Goal: Information Seeking & Learning: Learn about a topic

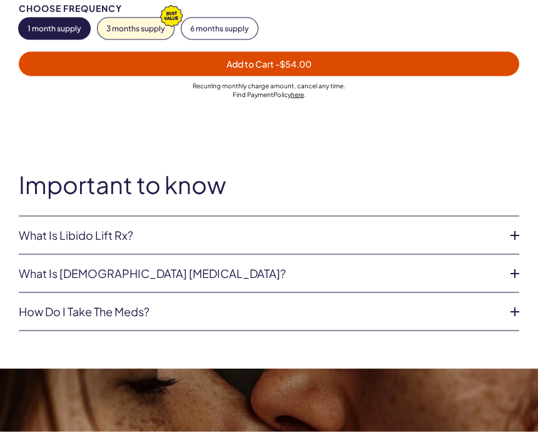
click at [505, 231] on icon at bounding box center [514, 235] width 19 height 19
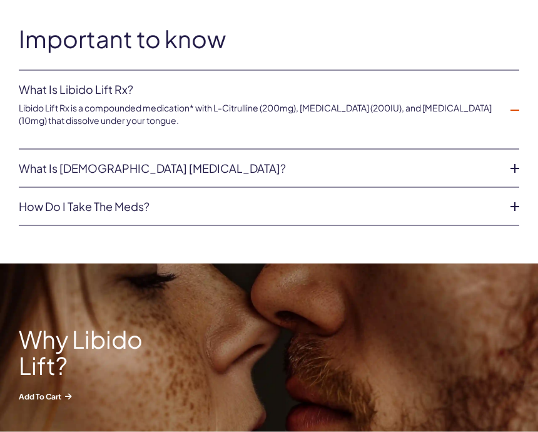
scroll to position [1055, 0]
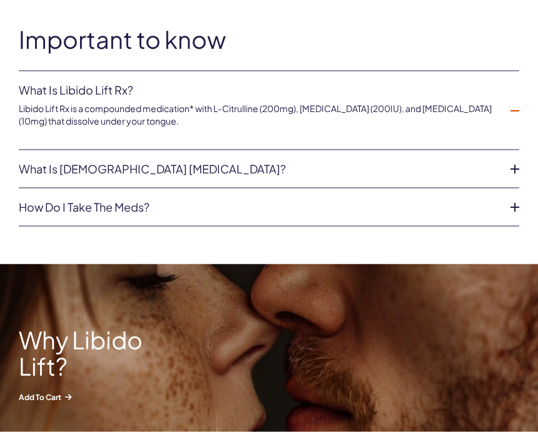
click at [509, 165] on icon at bounding box center [514, 169] width 19 height 19
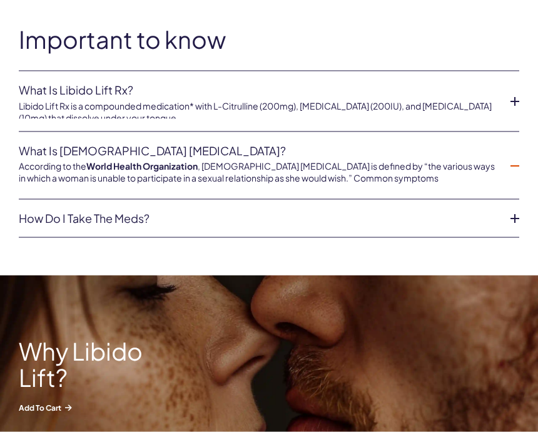
scroll to position [1055, 0]
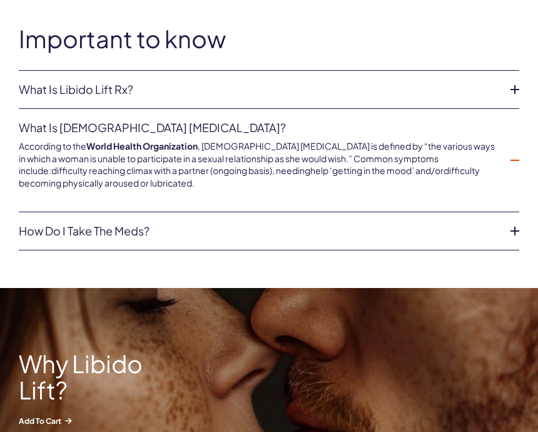
click at [507, 165] on icon at bounding box center [514, 160] width 19 height 19
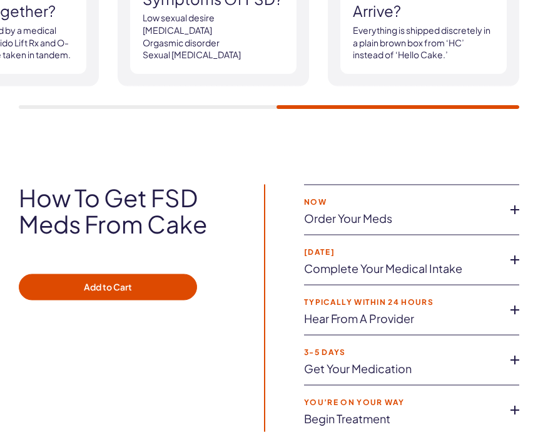
scroll to position [2706, 0]
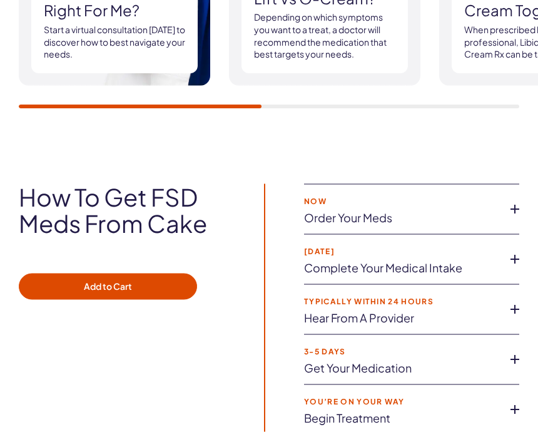
click at [513, 200] on icon at bounding box center [514, 209] width 19 height 19
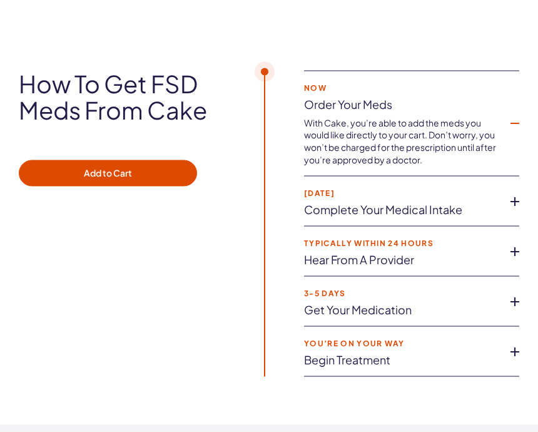
scroll to position [2820, 0]
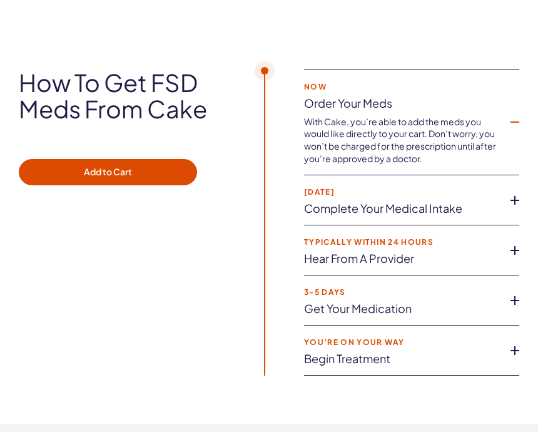
click at [507, 191] on icon at bounding box center [514, 200] width 19 height 19
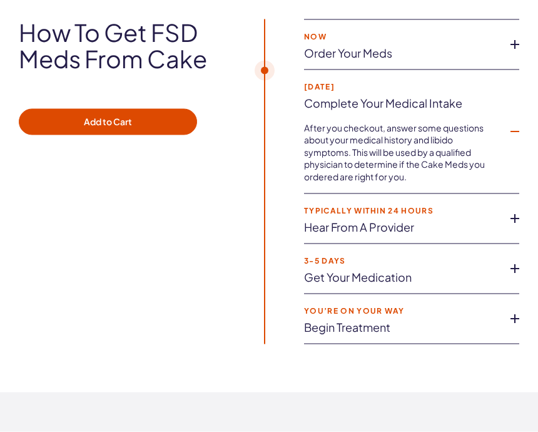
scroll to position [2871, 0]
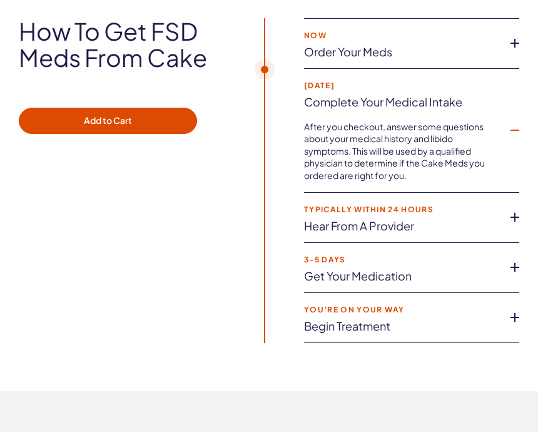
click at [512, 208] on icon at bounding box center [514, 217] width 19 height 19
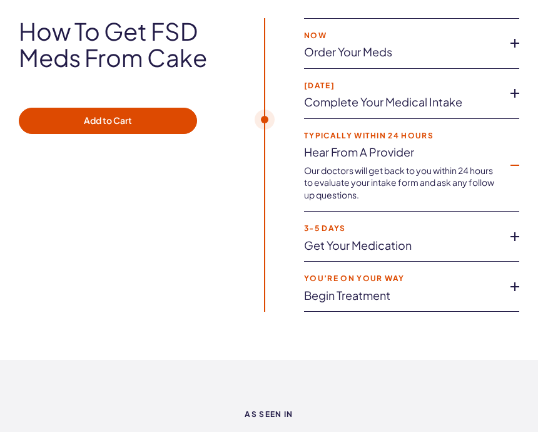
click at [509, 227] on icon at bounding box center [514, 236] width 19 height 19
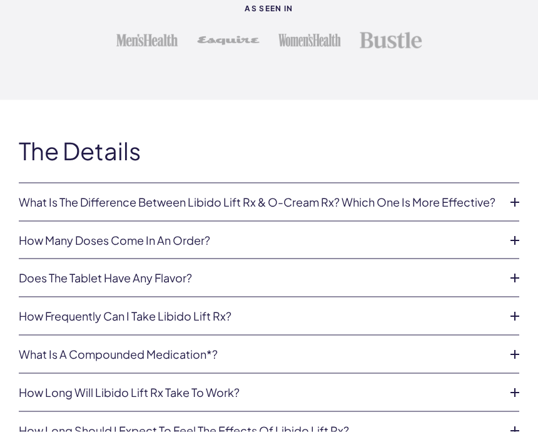
scroll to position [3272, 0]
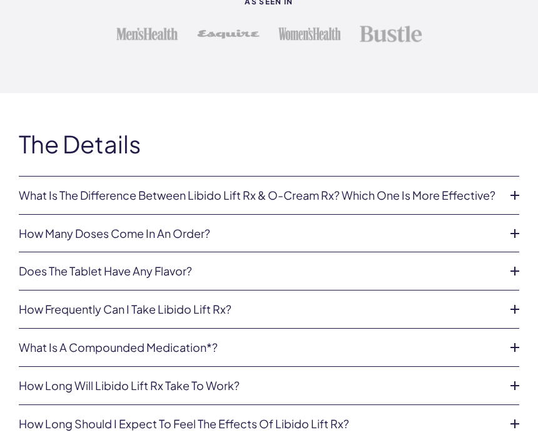
click at [506, 224] on icon at bounding box center [514, 233] width 19 height 19
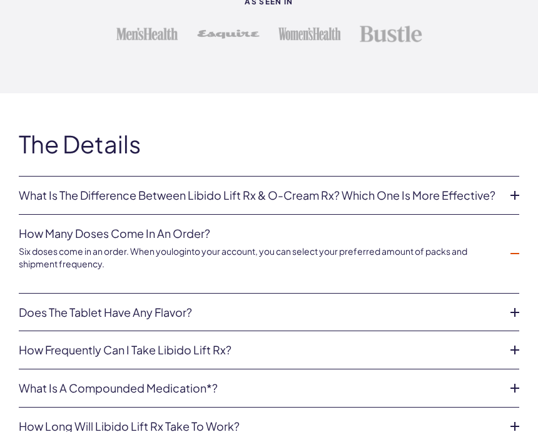
click at [512, 244] on icon at bounding box center [514, 253] width 19 height 19
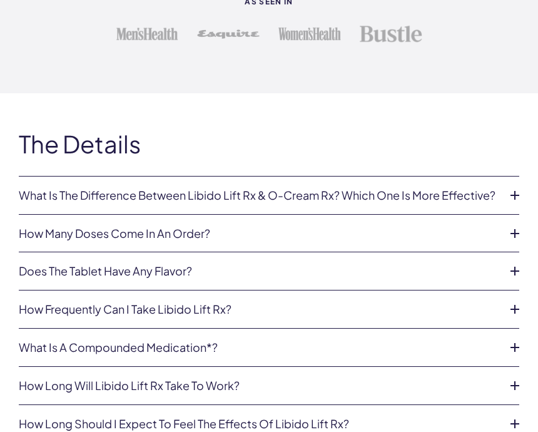
click at [513, 261] on icon at bounding box center [514, 270] width 19 height 19
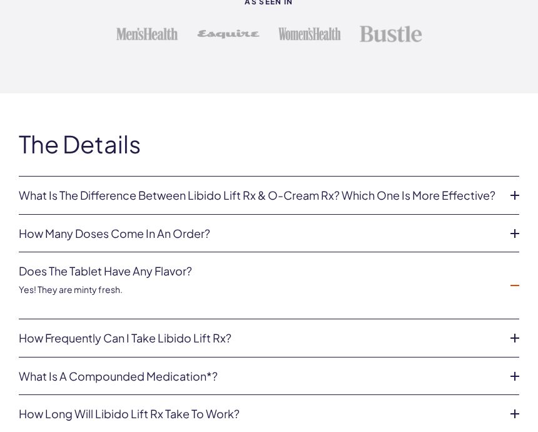
click at [515, 255] on li "Does the tablet have any flavor? Yes! They are minty fresh." at bounding box center [269, 285] width 500 height 66
click at [507, 276] on icon at bounding box center [514, 285] width 19 height 19
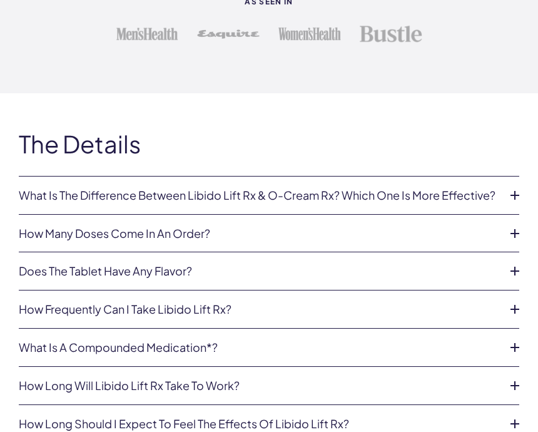
click at [515, 300] on icon at bounding box center [514, 309] width 19 height 19
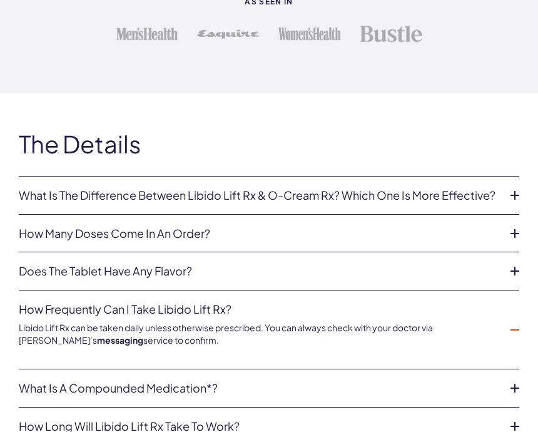
click at [513, 320] on icon at bounding box center [514, 329] width 19 height 19
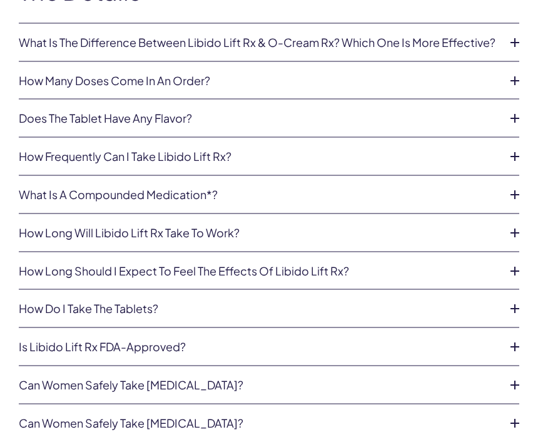
click at [512, 223] on icon at bounding box center [514, 232] width 19 height 19
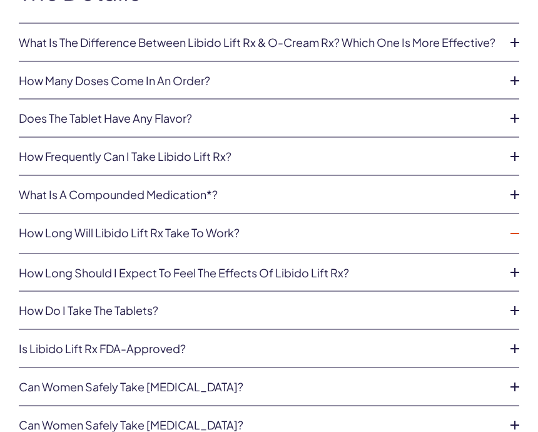
scroll to position [3425, 0]
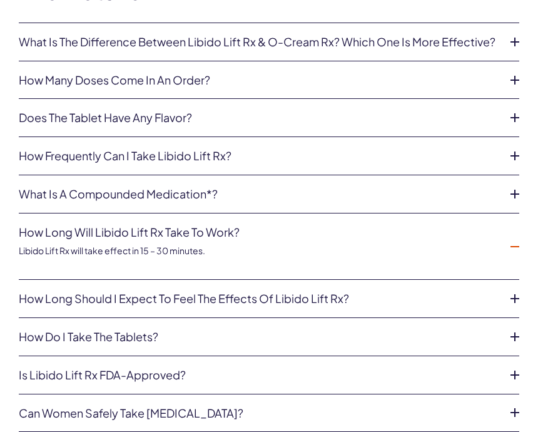
click at [507, 237] on icon at bounding box center [514, 246] width 19 height 19
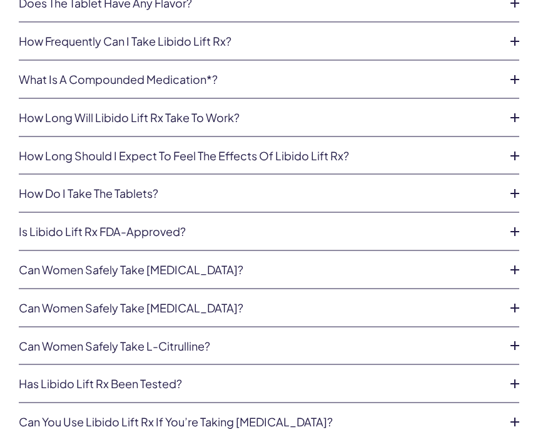
scroll to position [3545, 0]
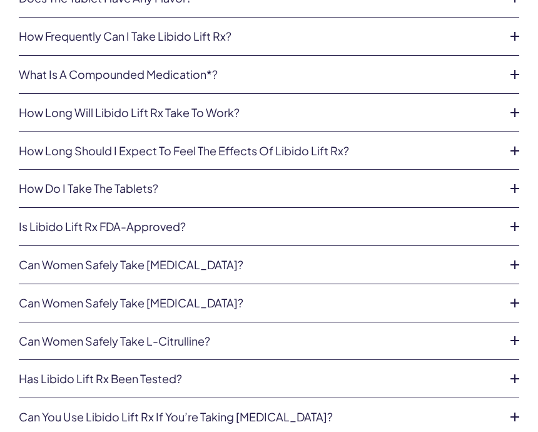
click at [509, 255] on icon at bounding box center [514, 264] width 19 height 19
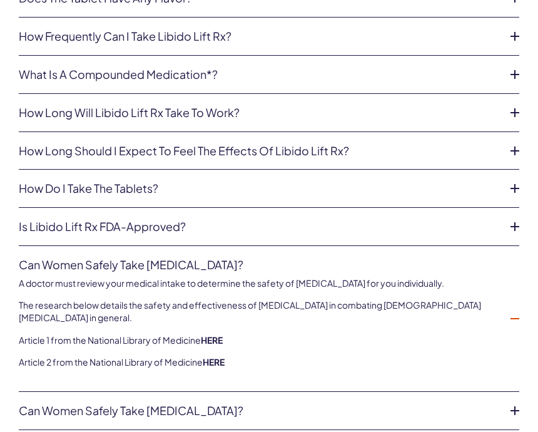
click at [507, 309] on icon at bounding box center [514, 318] width 19 height 19
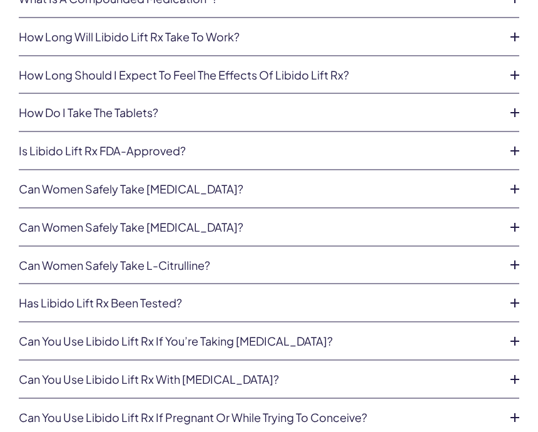
scroll to position [3622, 0]
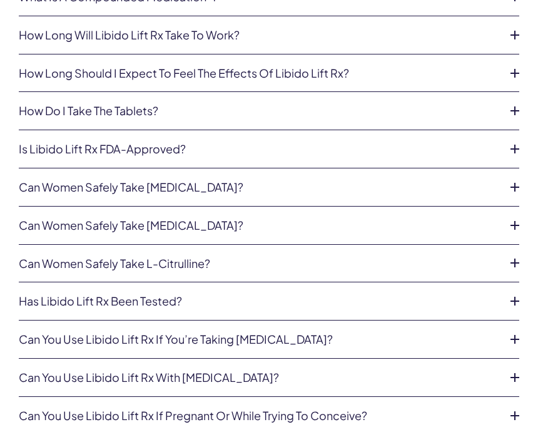
click at [514, 216] on icon at bounding box center [514, 225] width 19 height 19
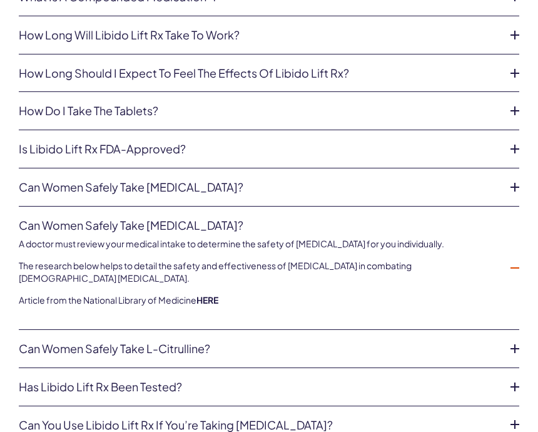
click at [510, 258] on icon at bounding box center [514, 267] width 19 height 19
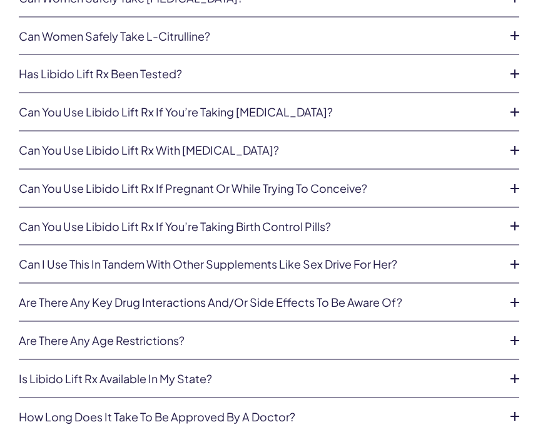
scroll to position [3851, 0]
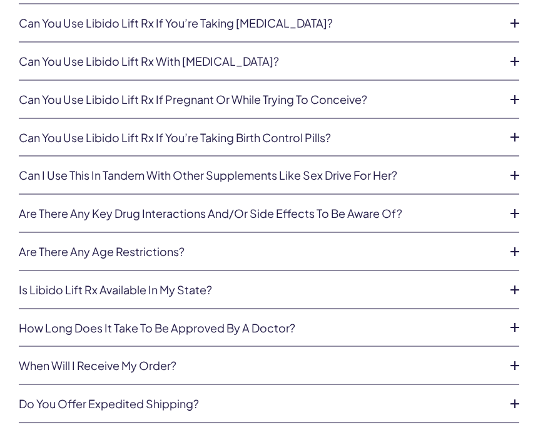
click at [515, 280] on icon at bounding box center [514, 289] width 19 height 19
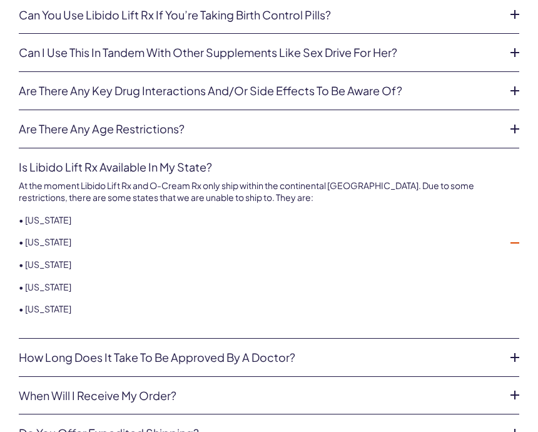
scroll to position [4064, 0]
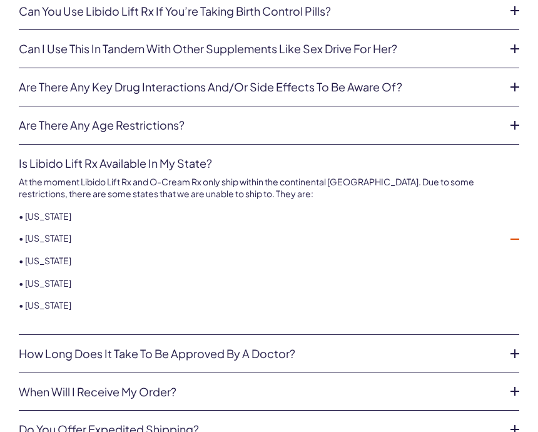
click at [507, 230] on icon at bounding box center [514, 239] width 19 height 19
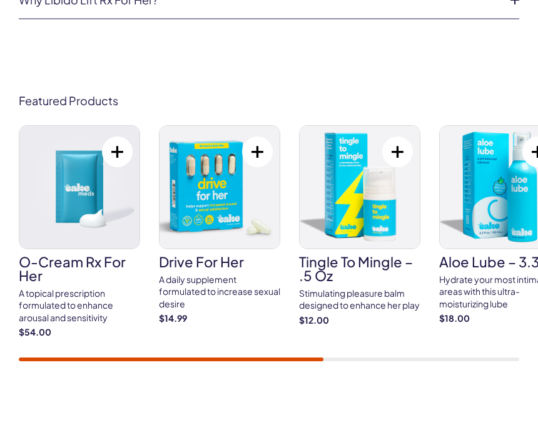
scroll to position [4380, 0]
click at [99, 255] on h3 "O-Cream Rx for Her" at bounding box center [79, 269] width 121 height 28
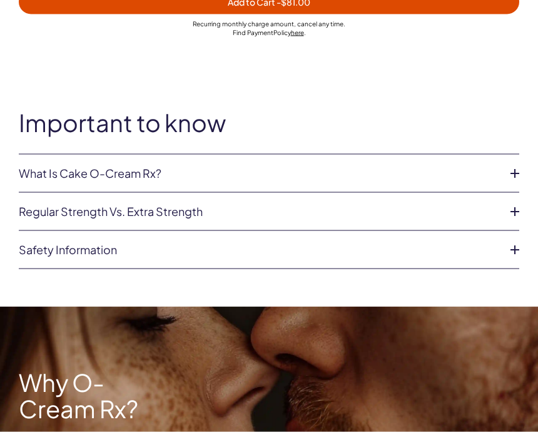
scroll to position [966, 0]
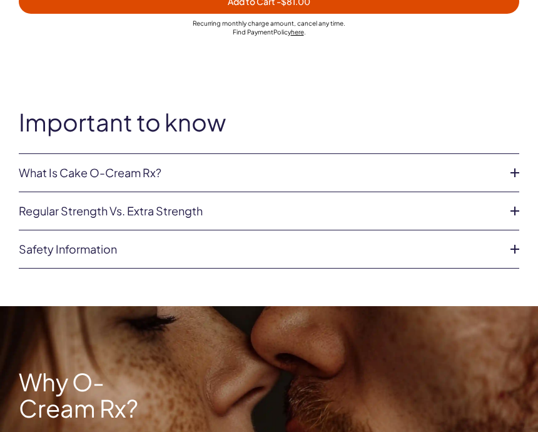
click at [509, 210] on icon at bounding box center [514, 210] width 19 height 19
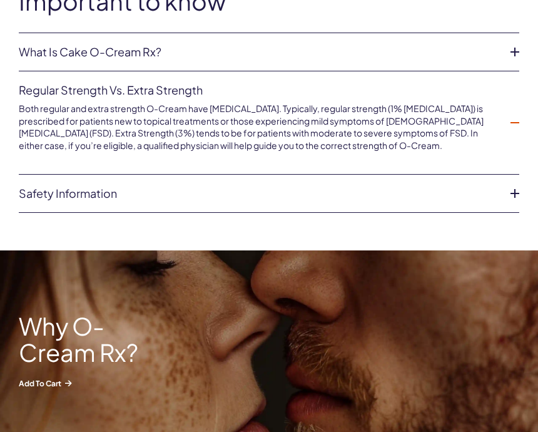
scroll to position [1089, 0]
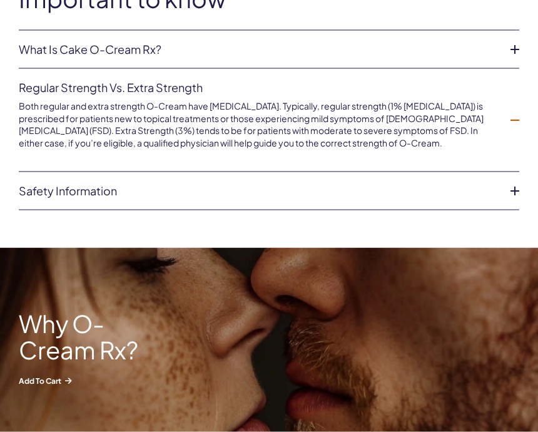
click at [507, 186] on icon at bounding box center [514, 190] width 19 height 19
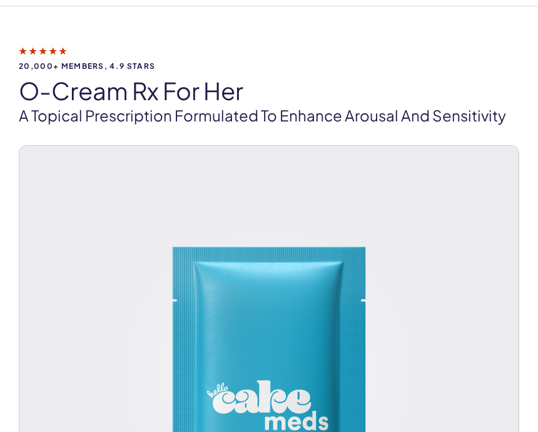
scroll to position [0, 0]
